Goal: Information Seeking & Learning: Learn about a topic

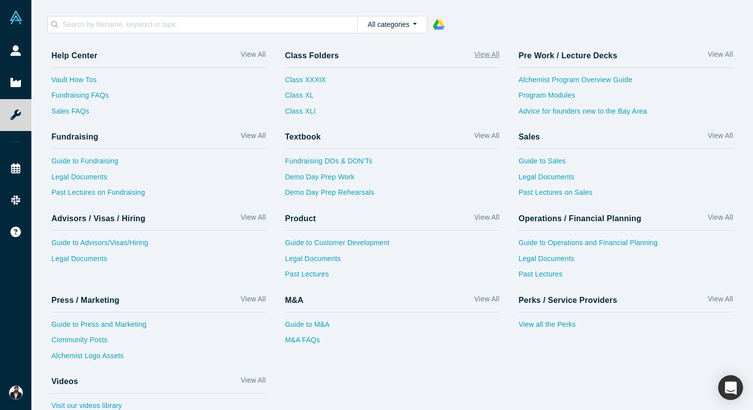
click at [485, 56] on link "View All" at bounding box center [486, 56] width 25 height 14
click at [299, 111] on link "Class XLI" at bounding box center [305, 114] width 41 height 16
click at [541, 80] on link "Alchemist Program Overview Guide" at bounding box center [625, 83] width 215 height 16
click at [560, 97] on link "Program Modules" at bounding box center [625, 98] width 215 height 16
click at [548, 78] on link "Alchemist Program Overview Guide" at bounding box center [625, 83] width 215 height 16
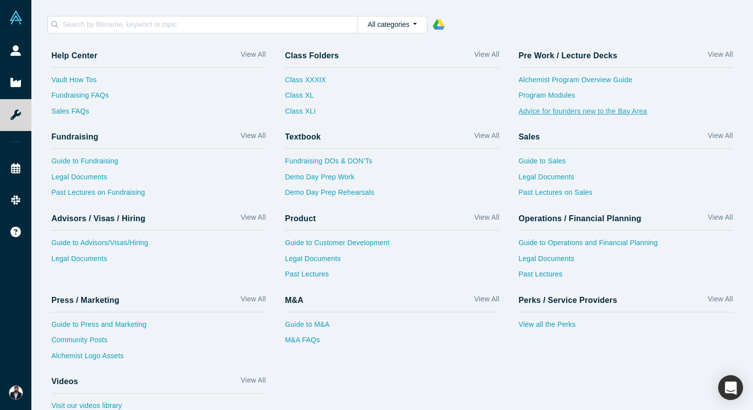
click at [608, 114] on link "Advice for founders new to the Bay Area" at bounding box center [625, 114] width 215 height 16
